Goal: Task Accomplishment & Management: Manage account settings

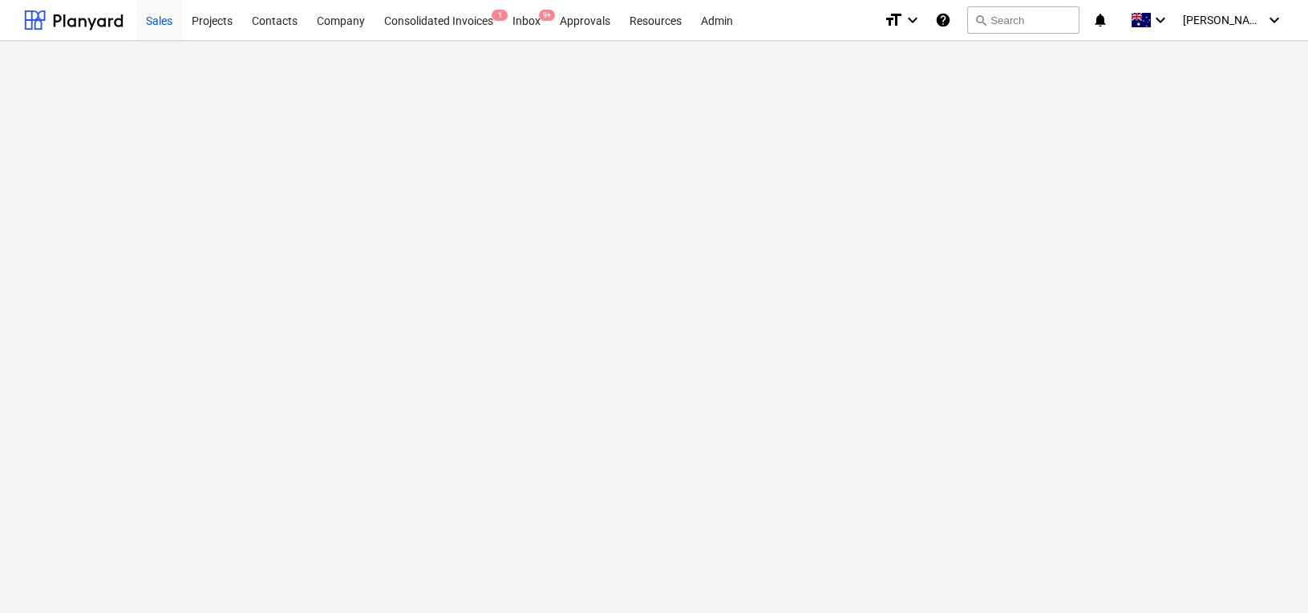
click at [175, 26] on div "Sales" at bounding box center [159, 19] width 46 height 41
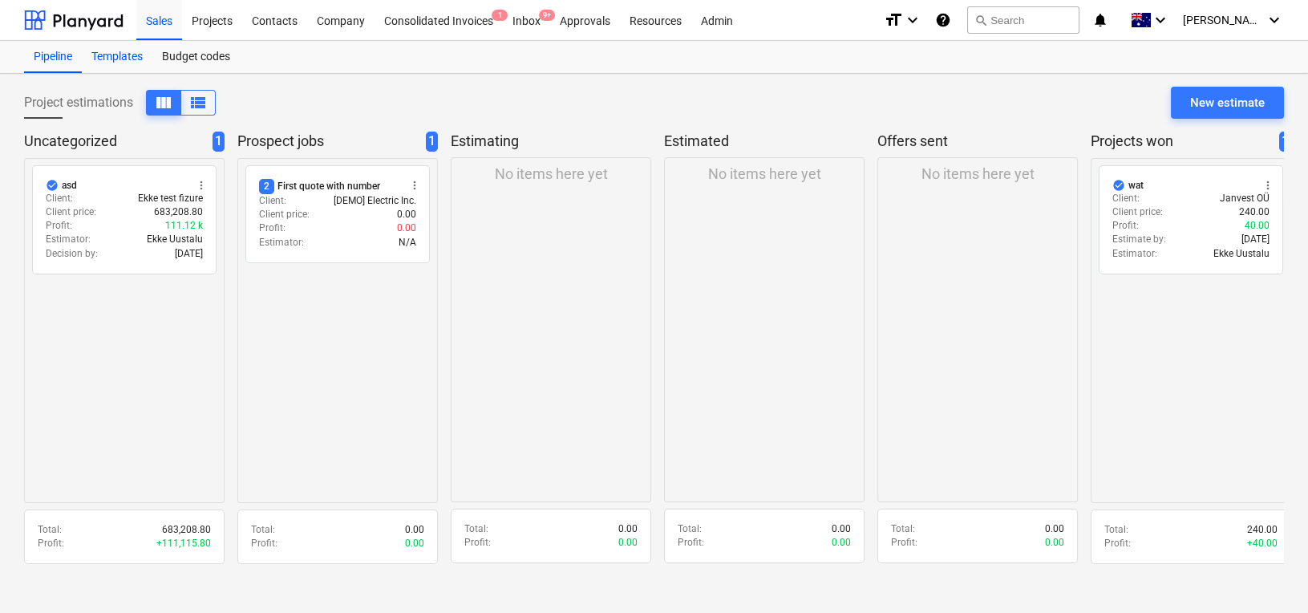
click at [132, 63] on div "Templates" at bounding box center [117, 57] width 71 height 32
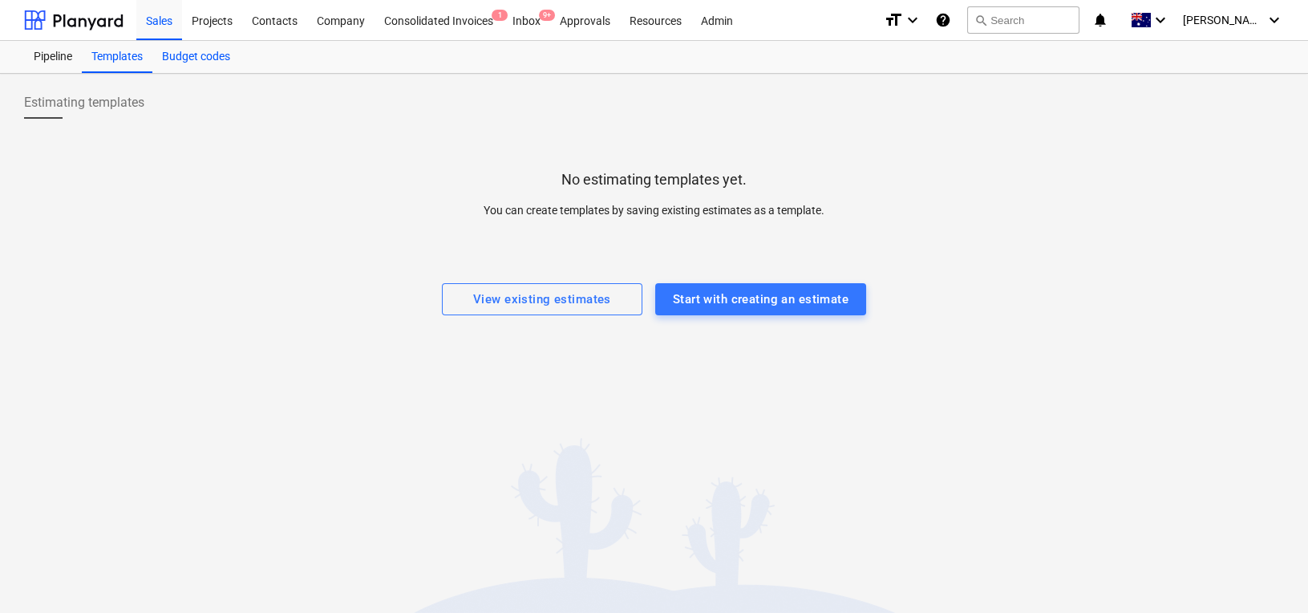
click at [179, 61] on div "Budget codes" at bounding box center [195, 57] width 87 height 32
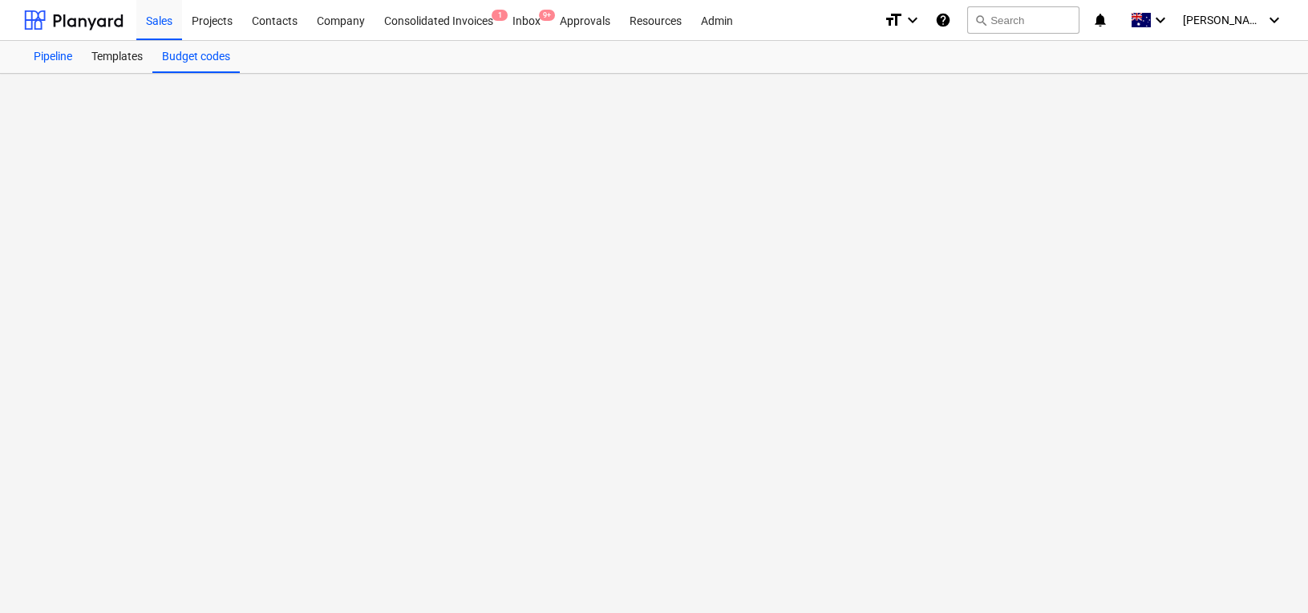
click at [41, 61] on div "Pipeline" at bounding box center [53, 57] width 58 height 32
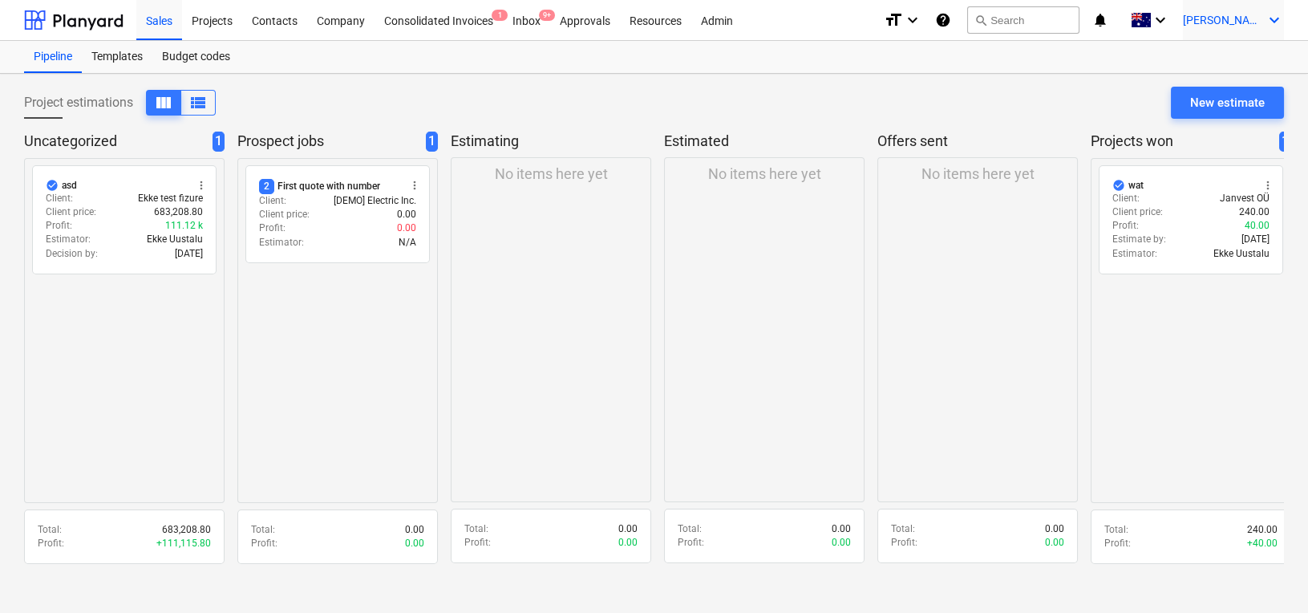
click at [1238, 37] on div "[PERSON_NAME] keyboard_arrow_down" at bounding box center [1233, 20] width 101 height 40
click at [1199, 29] on div at bounding box center [654, 306] width 1308 height 613
click at [1170, 22] on icon "keyboard_arrow_down" at bounding box center [1160, 19] width 19 height 19
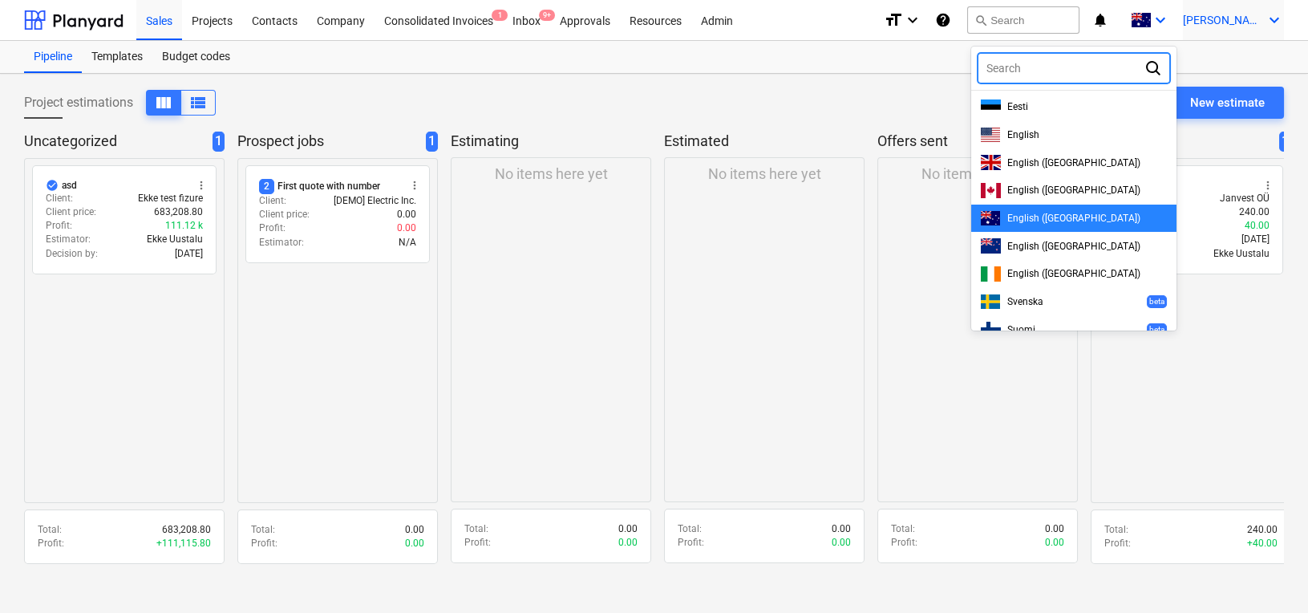
click at [1253, 22] on span "[PERSON_NAME]" at bounding box center [1223, 20] width 80 height 13
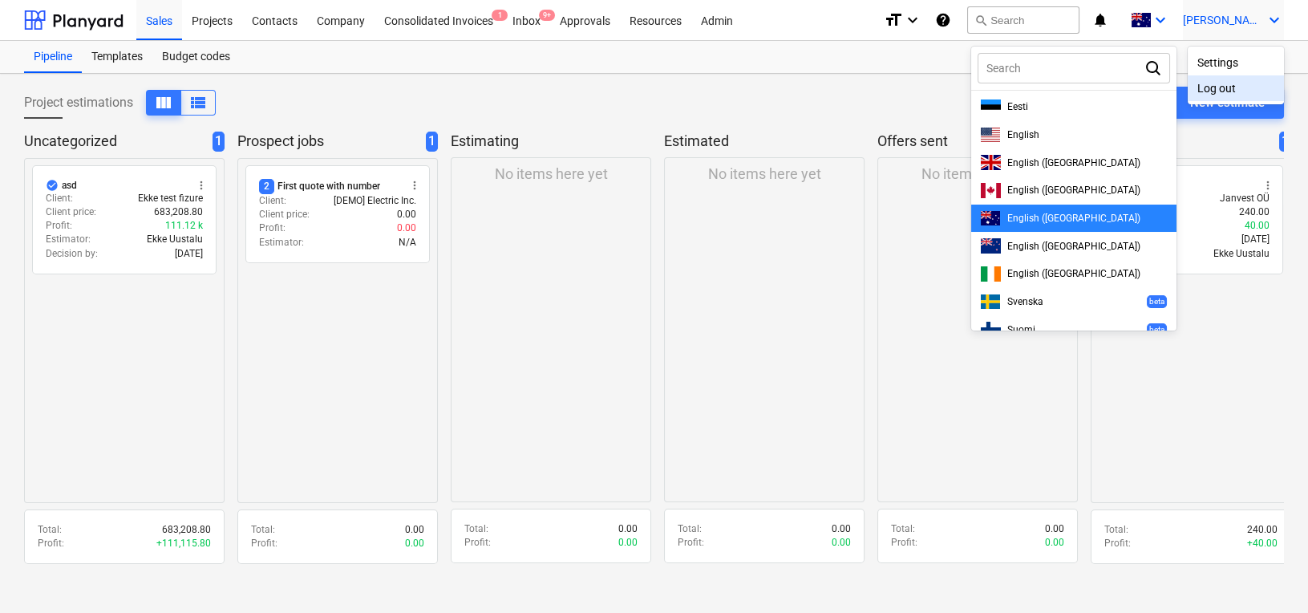
click at [1212, 99] on div "Log out" at bounding box center [1236, 88] width 96 height 26
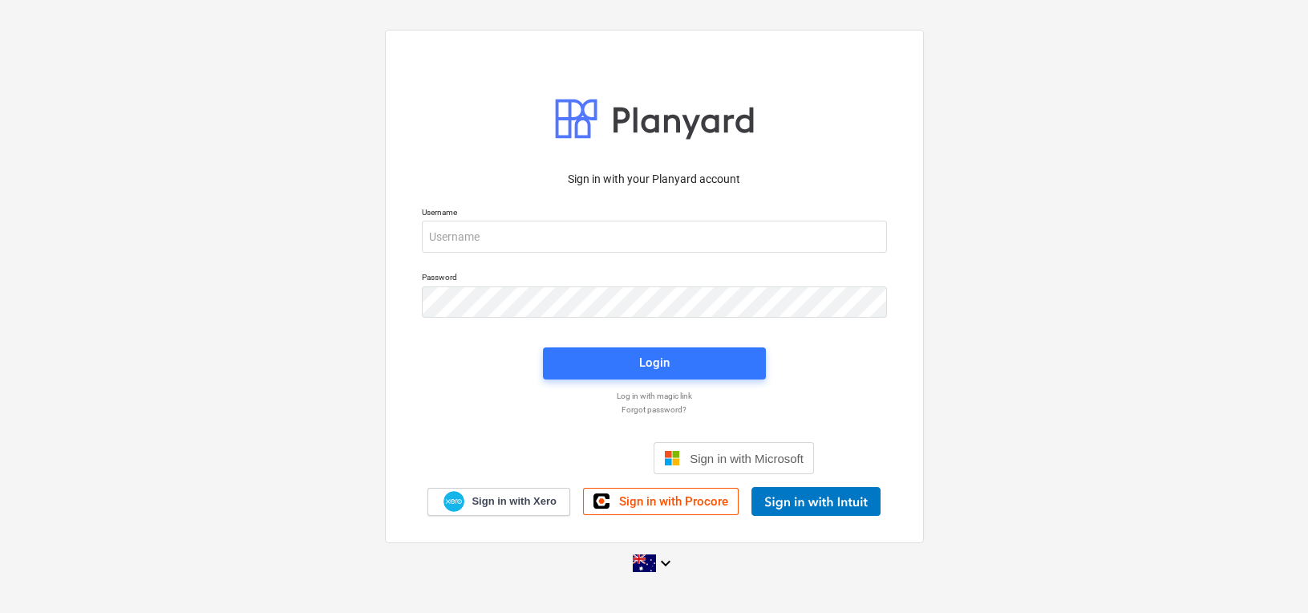
click at [588, 254] on div "Username" at bounding box center [654, 229] width 484 height 65
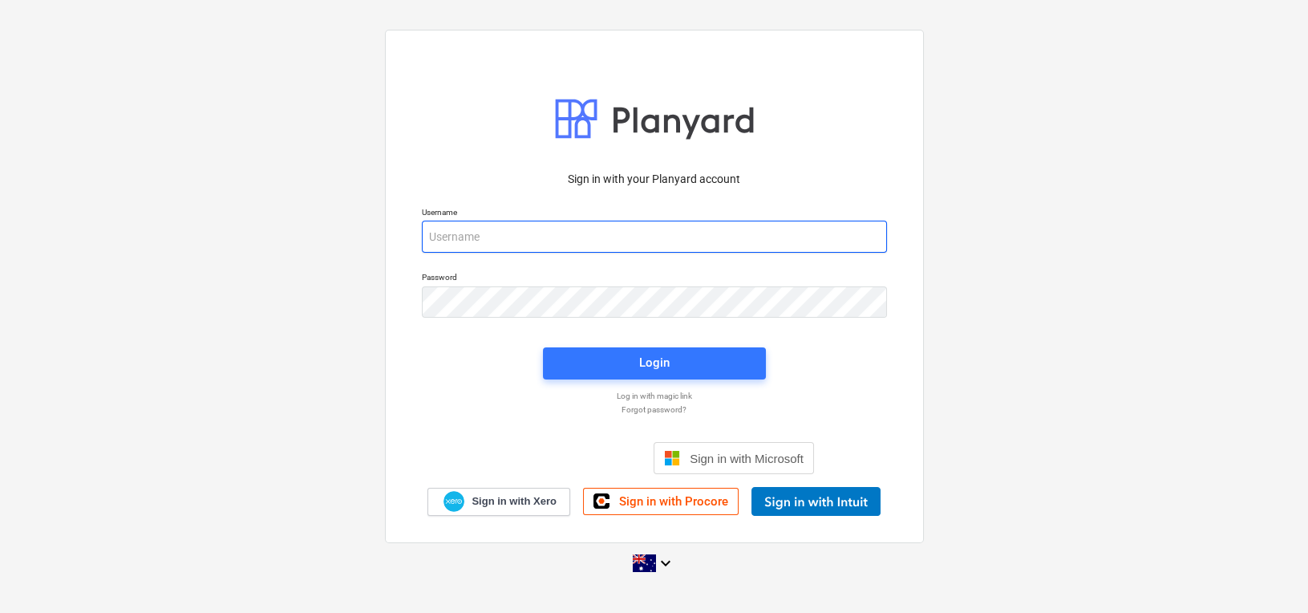
click at [581, 241] on input "email" at bounding box center [654, 237] width 465 height 32
type input "[PERSON_NAME][EMAIL_ADDRESS][DOMAIN_NAME]"
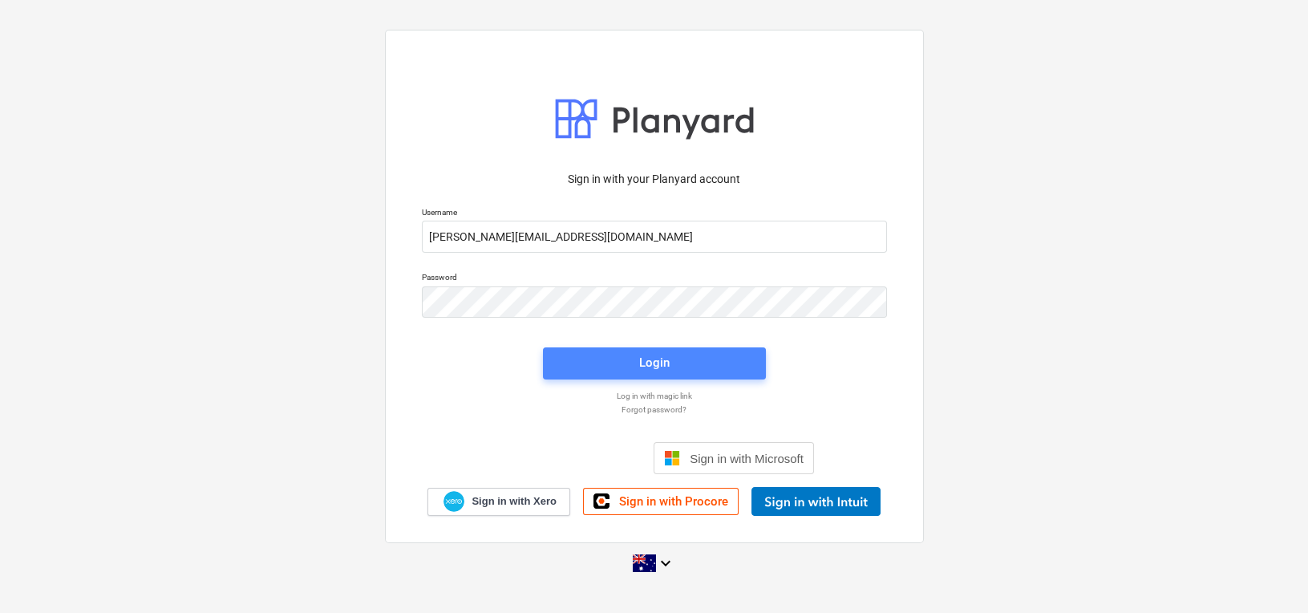
click at [660, 355] on div "Login" at bounding box center [654, 362] width 30 height 21
